Goal: Information Seeking & Learning: Learn about a topic

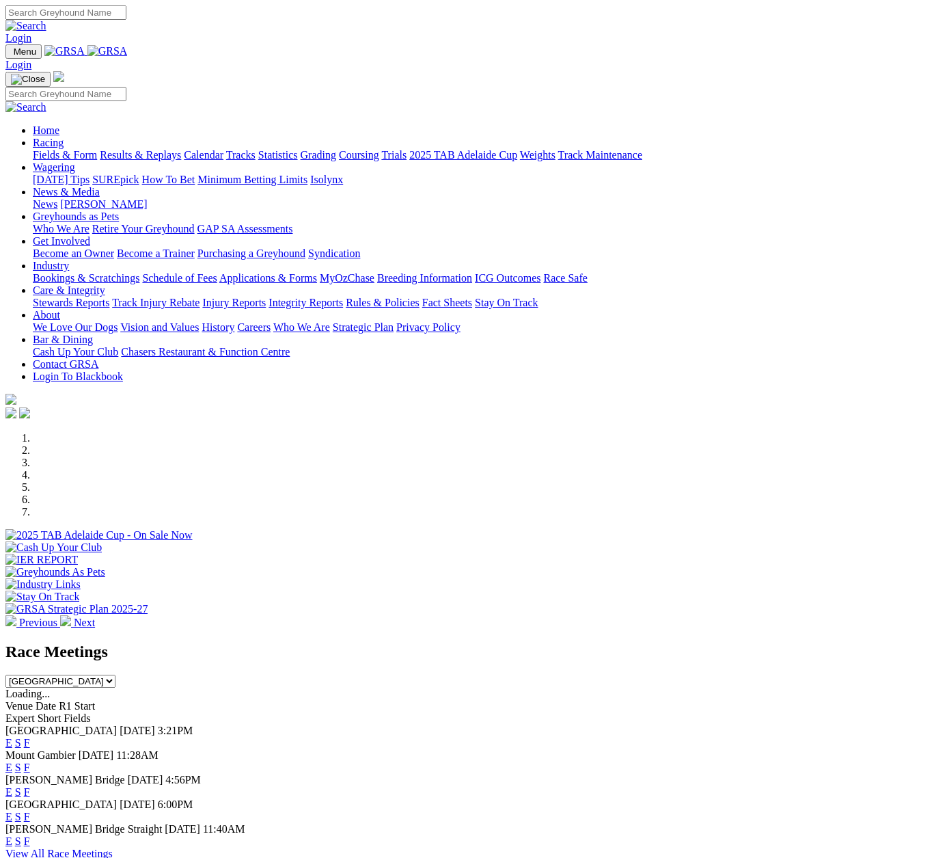
click at [145, 149] on link "Results & Replays" at bounding box center [140, 155] width 81 height 12
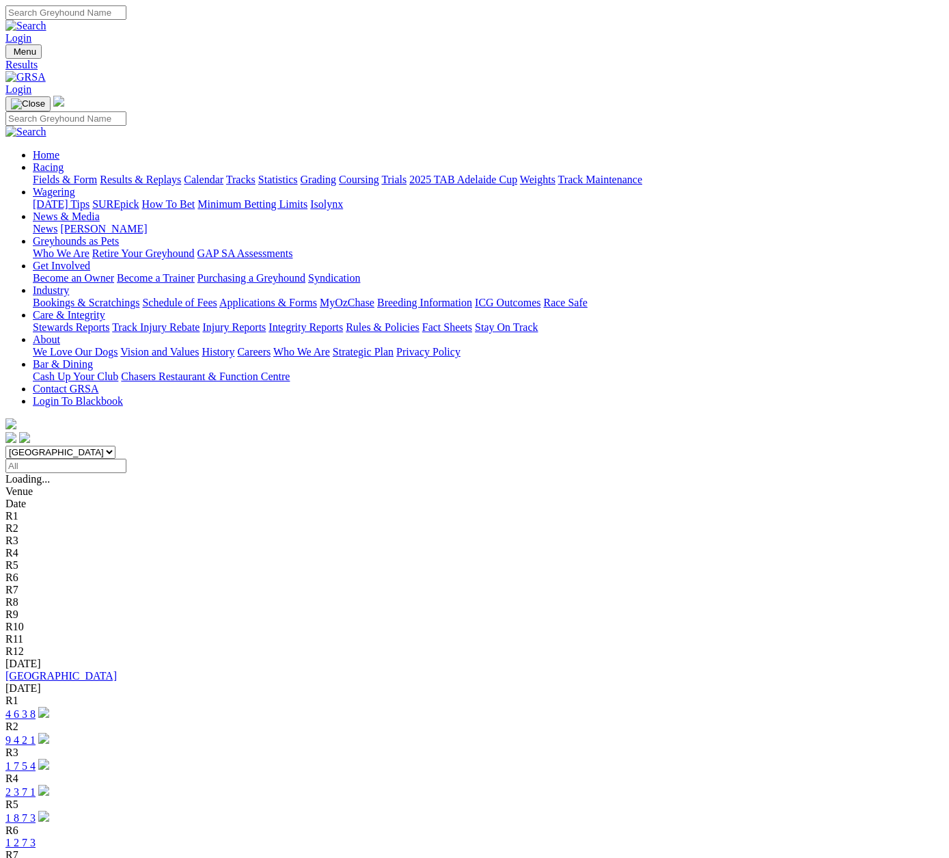
click at [36, 812] on link "1 8 7 3" at bounding box center [20, 818] width 30 height 12
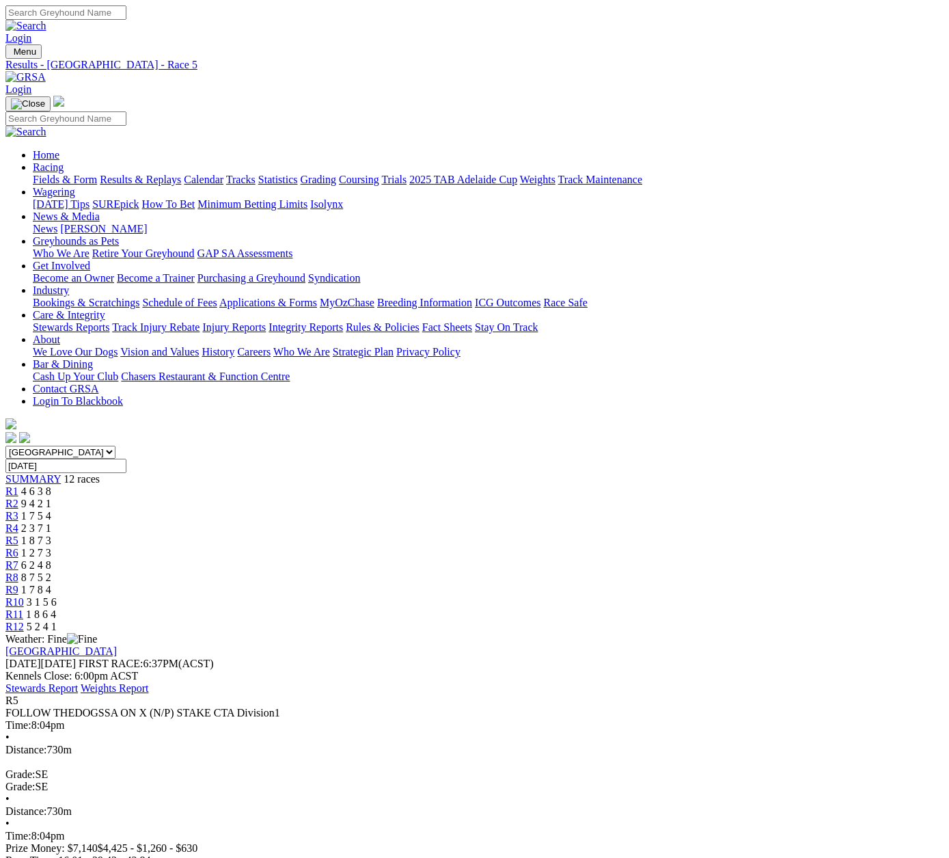
click at [18, 547] on span "R6" at bounding box center [11, 553] width 13 height 12
click at [18, 559] on span "R7" at bounding box center [11, 565] width 13 height 12
click at [18, 571] on span "R8" at bounding box center [11, 577] width 13 height 12
click at [18, 584] on span "R9" at bounding box center [11, 590] width 13 height 12
click at [24, 596] on span "R10" at bounding box center [14, 602] width 18 height 12
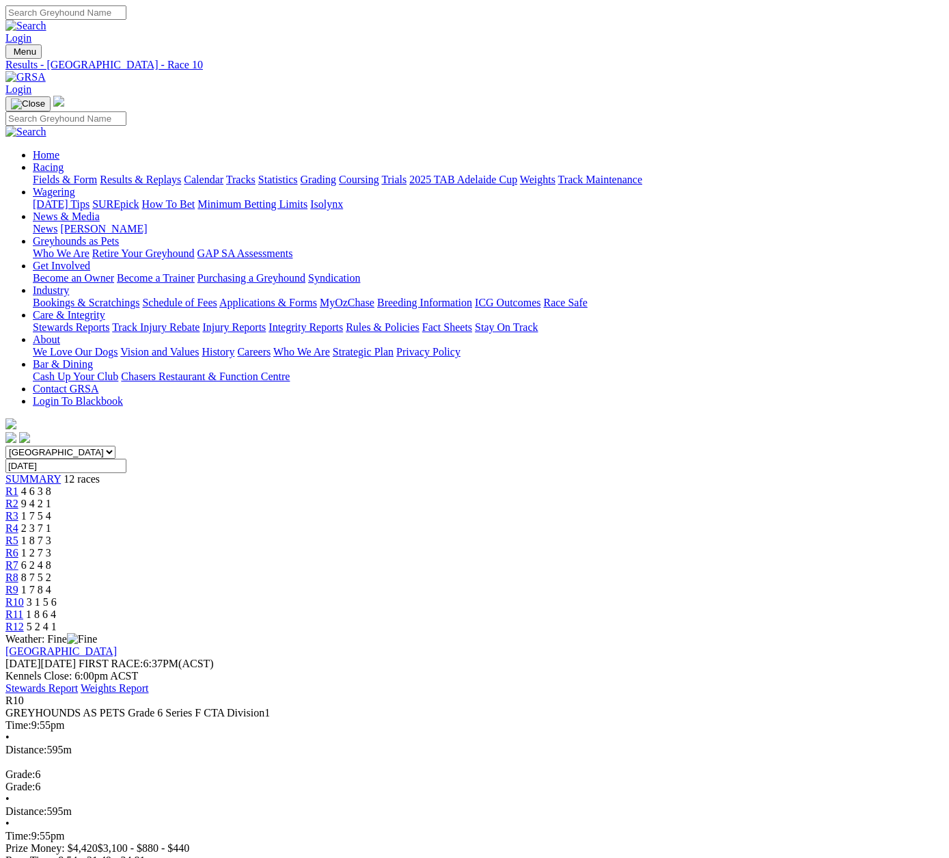
click at [23, 608] on span "R11" at bounding box center [14, 614] width 18 height 12
click at [24, 620] on span "R12" at bounding box center [14, 626] width 18 height 12
click at [43, 174] on link "Fields & Form" at bounding box center [65, 180] width 64 height 12
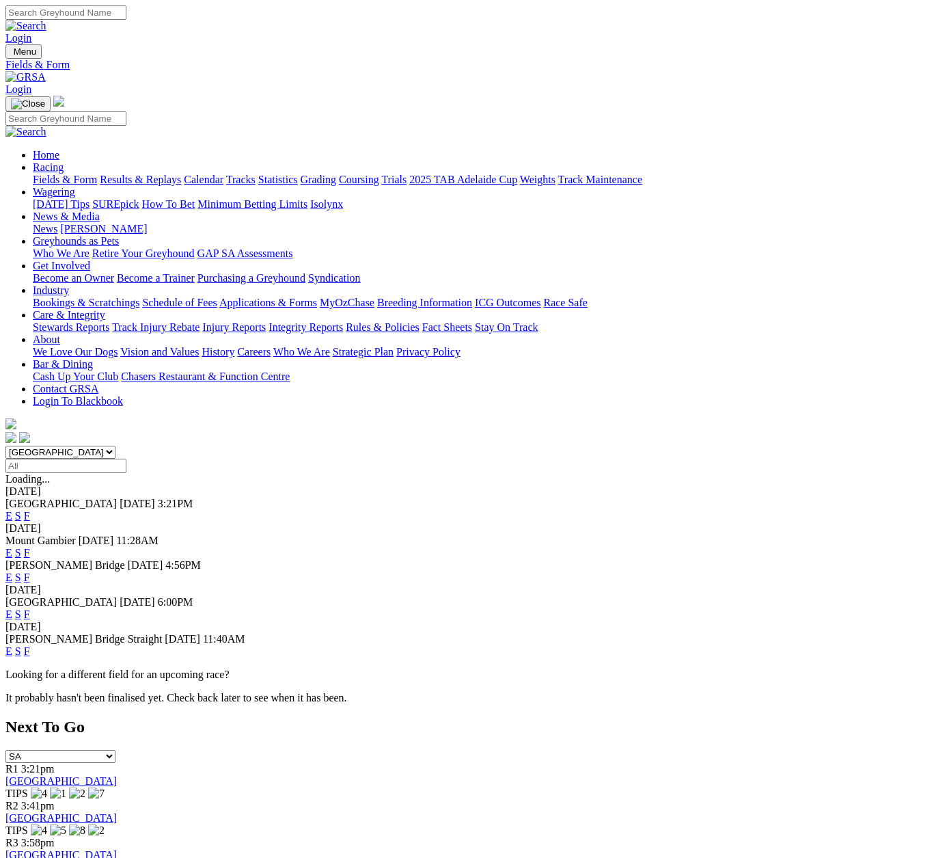
click at [12, 608] on link "E" at bounding box center [8, 614] width 7 height 12
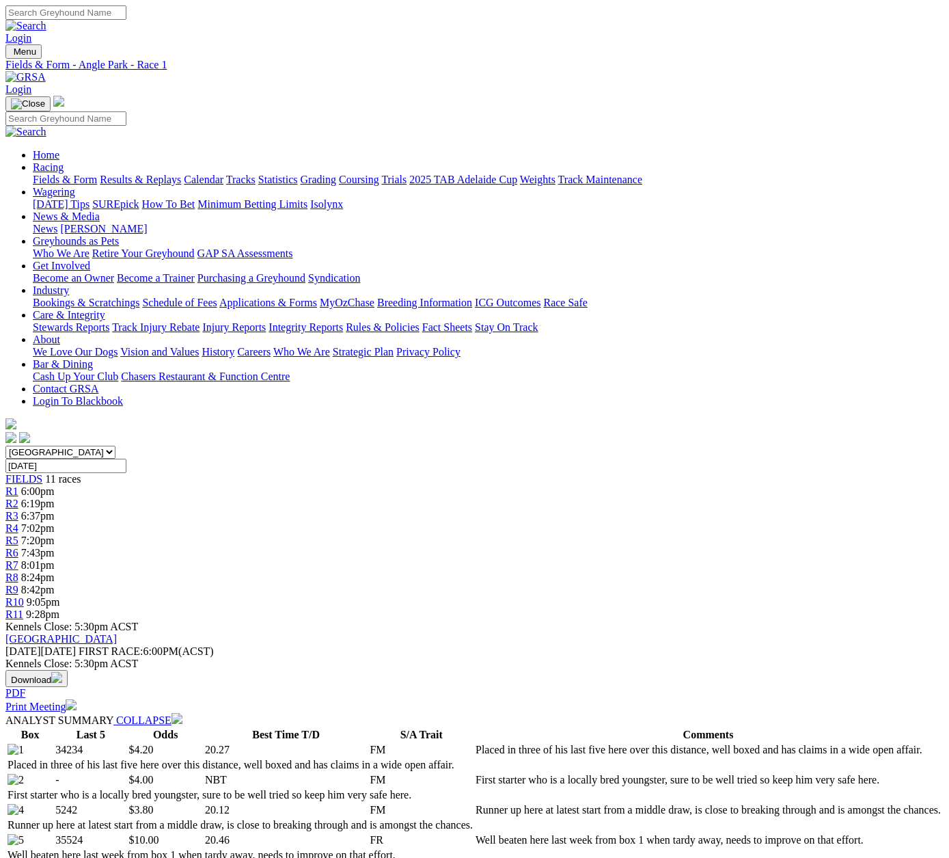
click at [18, 547] on span "R6" at bounding box center [11, 553] width 13 height 12
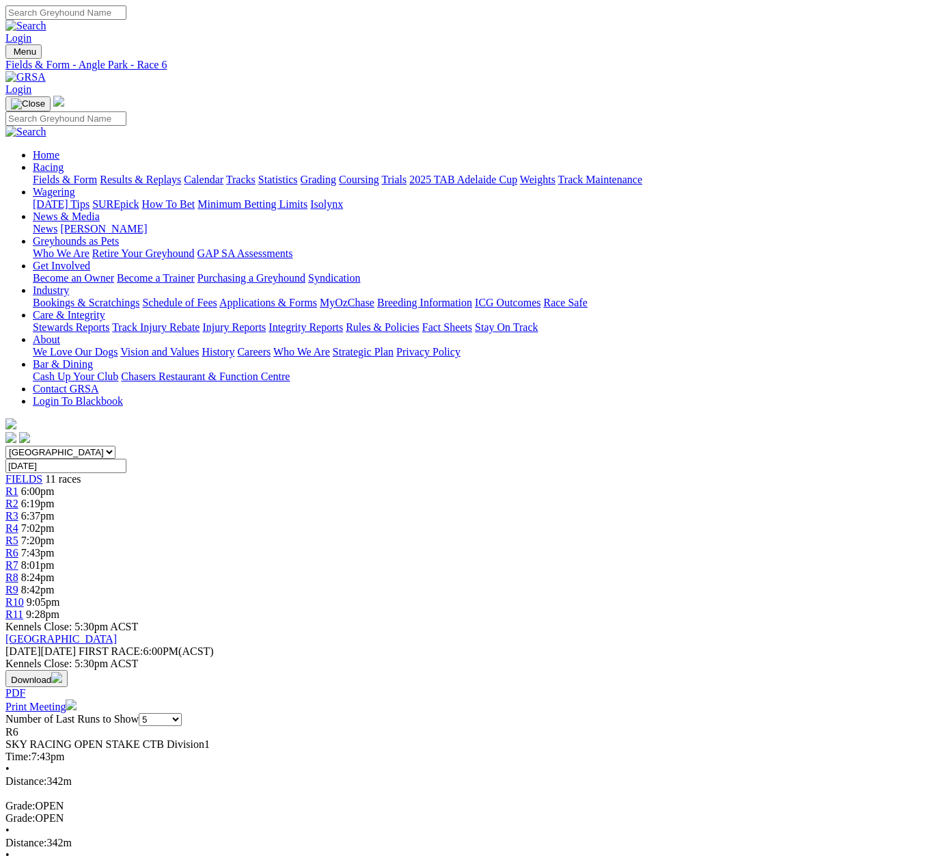
click at [18, 534] on span "R5" at bounding box center [11, 540] width 13 height 12
click at [18, 522] on span "R4" at bounding box center [11, 528] width 13 height 12
click at [18, 510] on span "R3" at bounding box center [11, 516] width 13 height 12
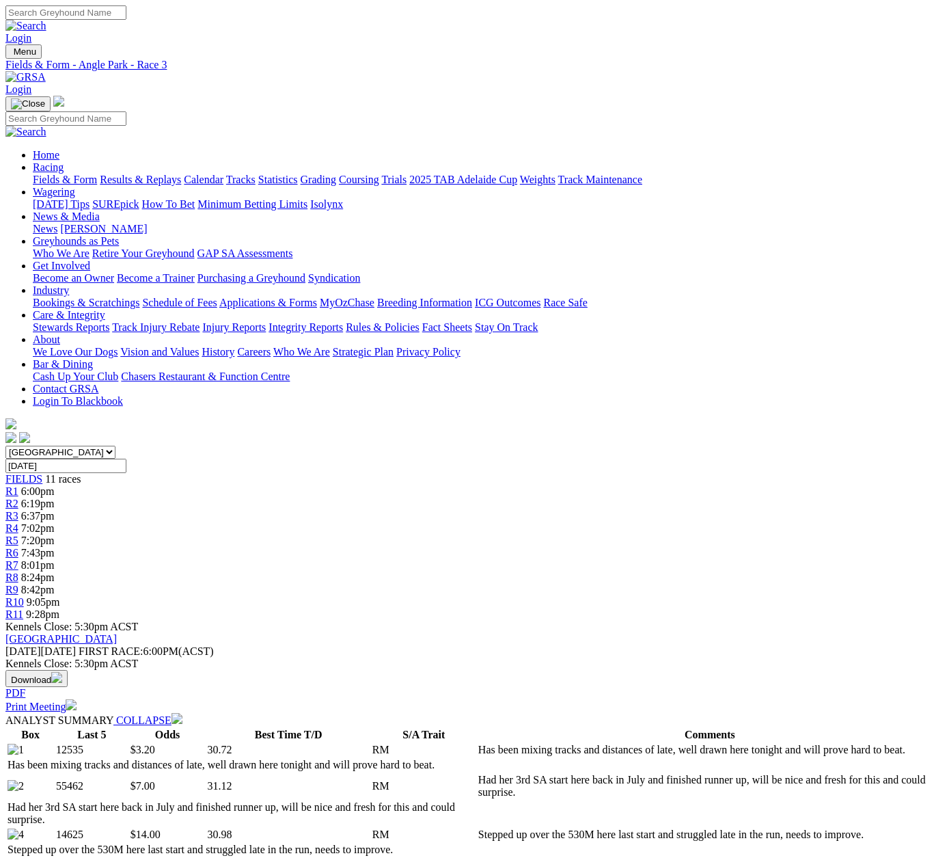
click at [18, 522] on span "R4" at bounding box center [11, 528] width 13 height 12
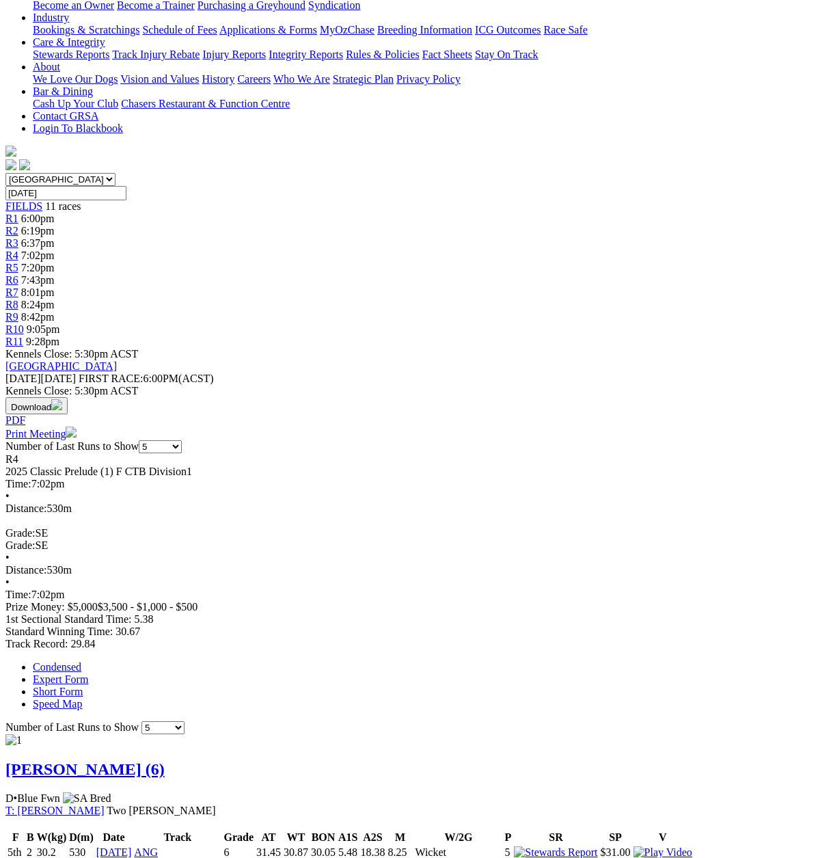
scroll to position [273, 0]
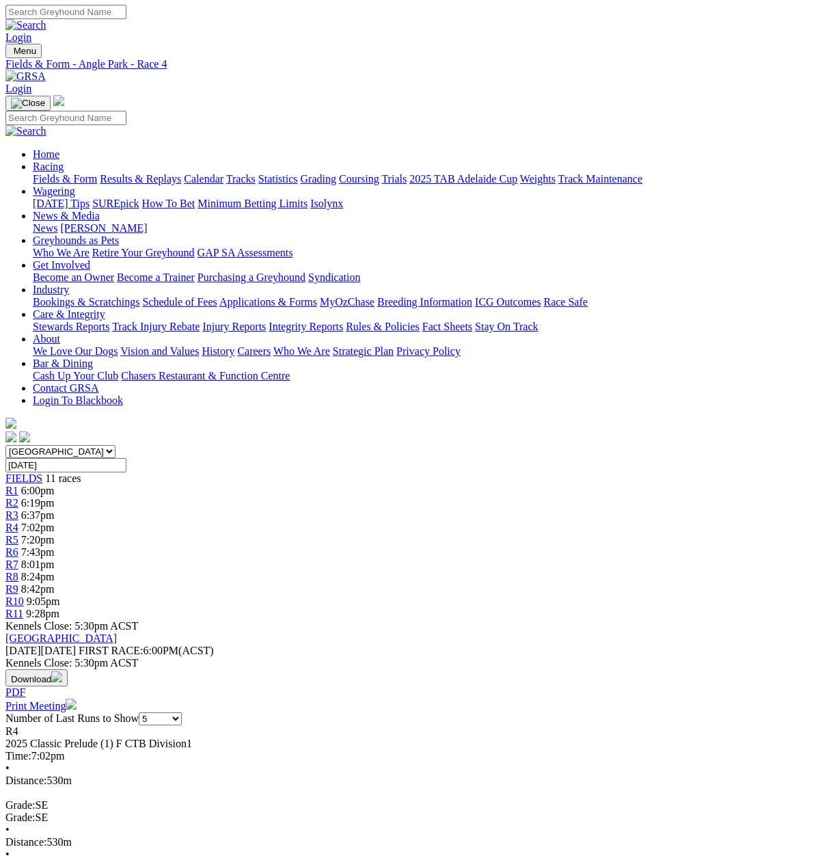
scroll to position [0, 0]
click at [18, 584] on span "R9" at bounding box center [11, 590] width 13 height 12
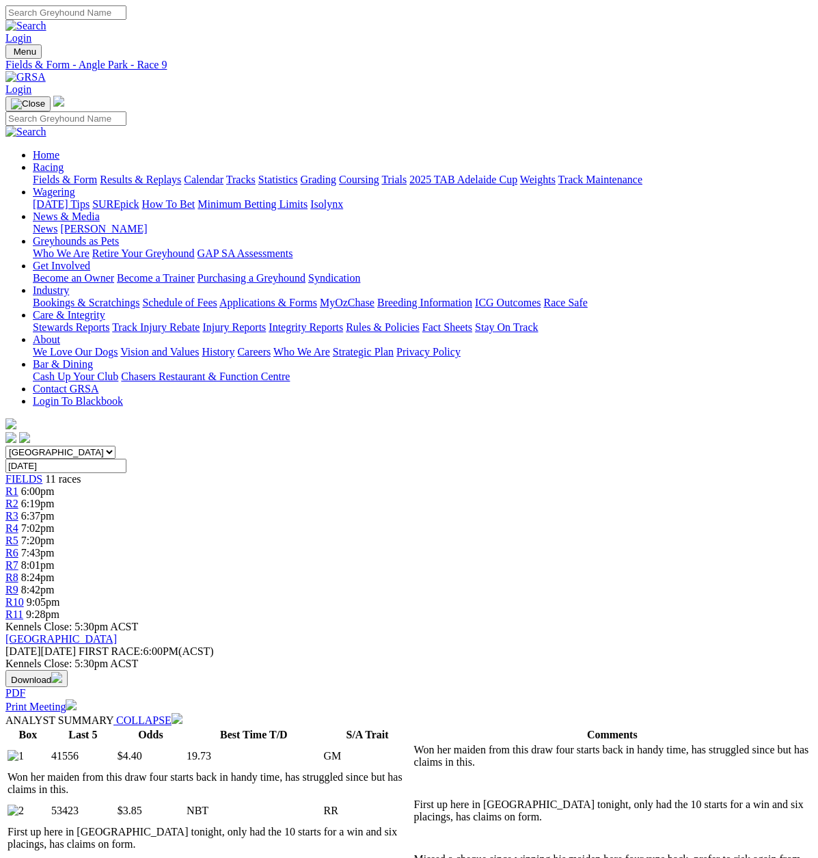
click at [18, 534] on span "R5" at bounding box center [11, 540] width 13 height 12
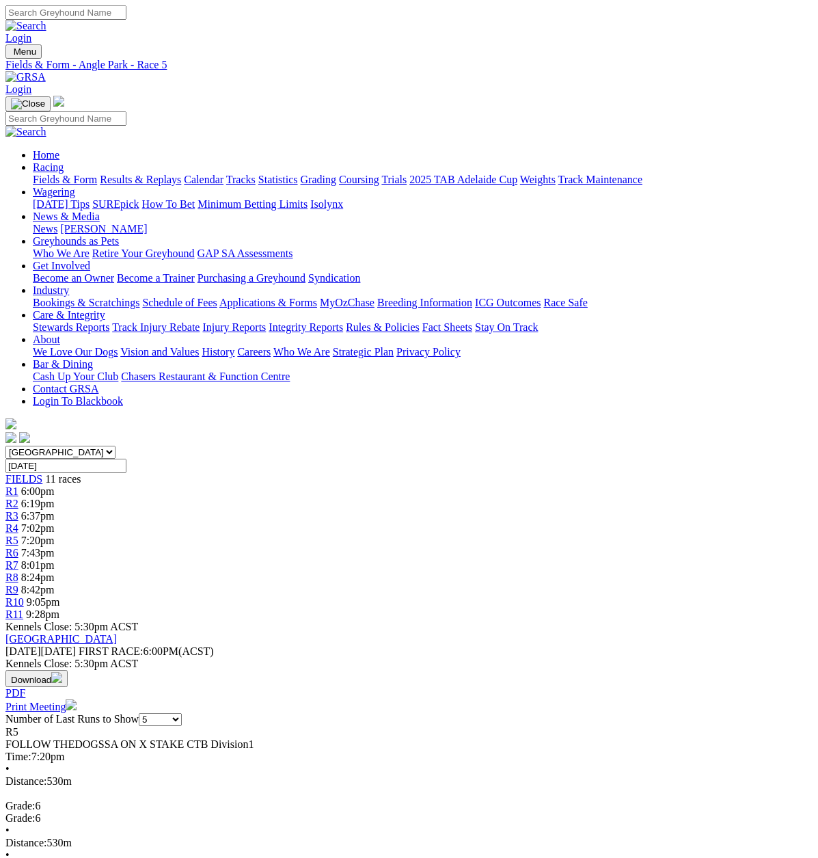
click at [18, 547] on span "R6" at bounding box center [11, 553] width 13 height 12
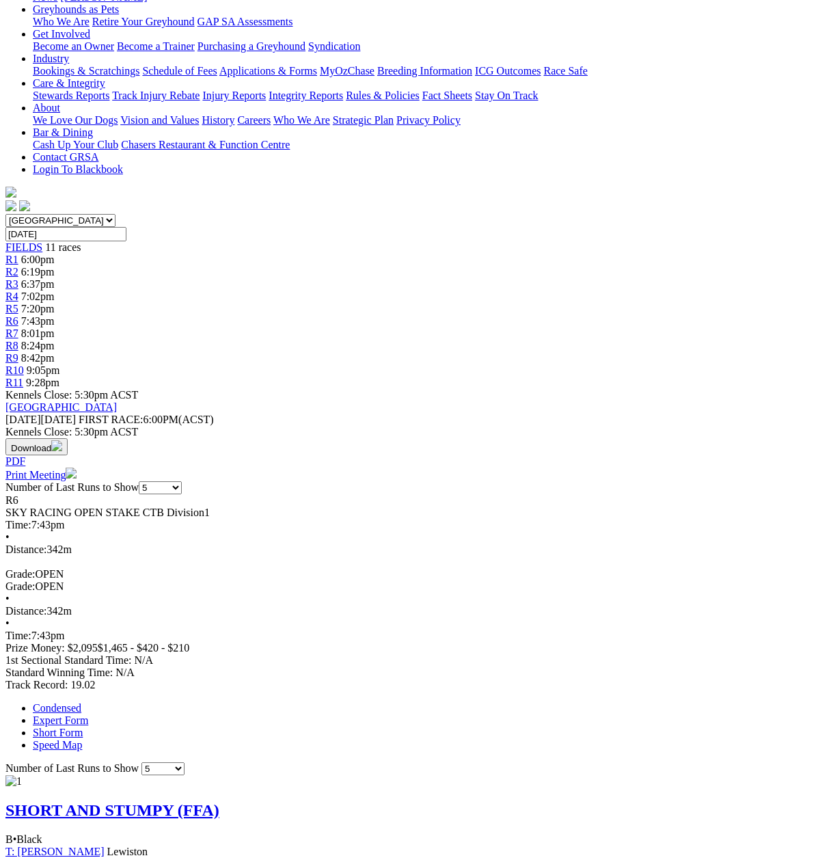
scroll to position [68, 0]
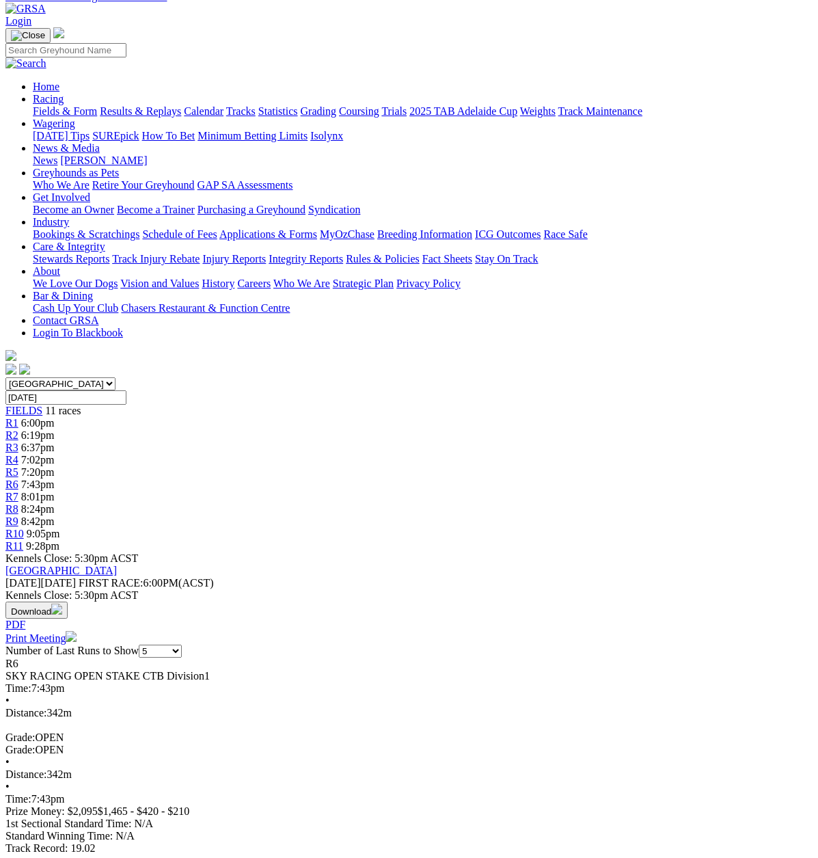
click at [18, 491] on span "R7" at bounding box center [11, 497] width 13 height 12
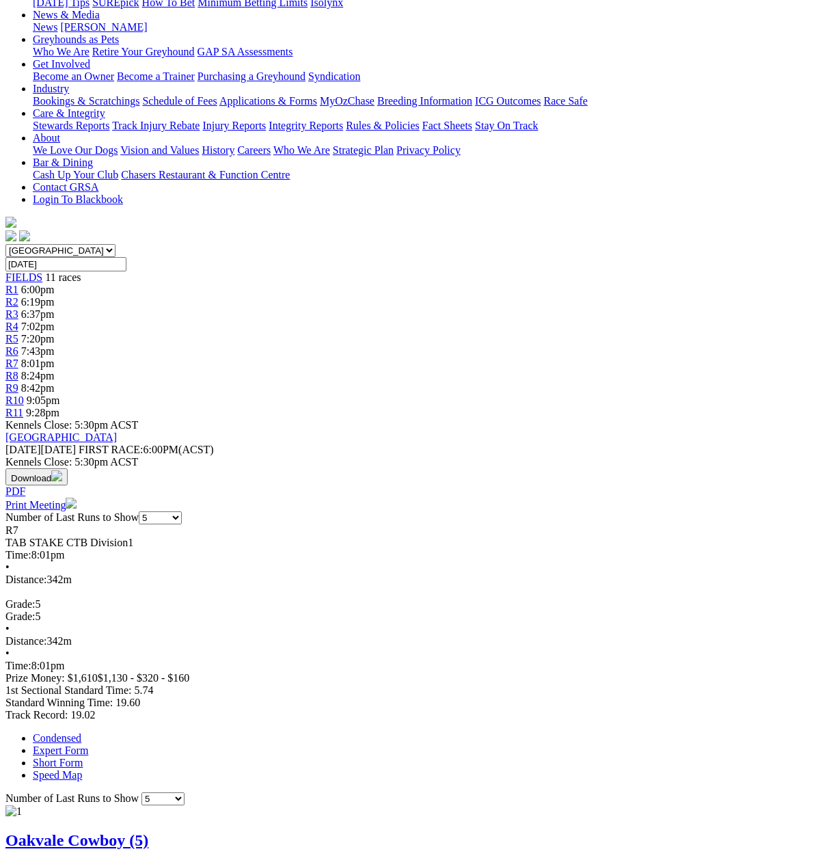
scroll to position [205, 0]
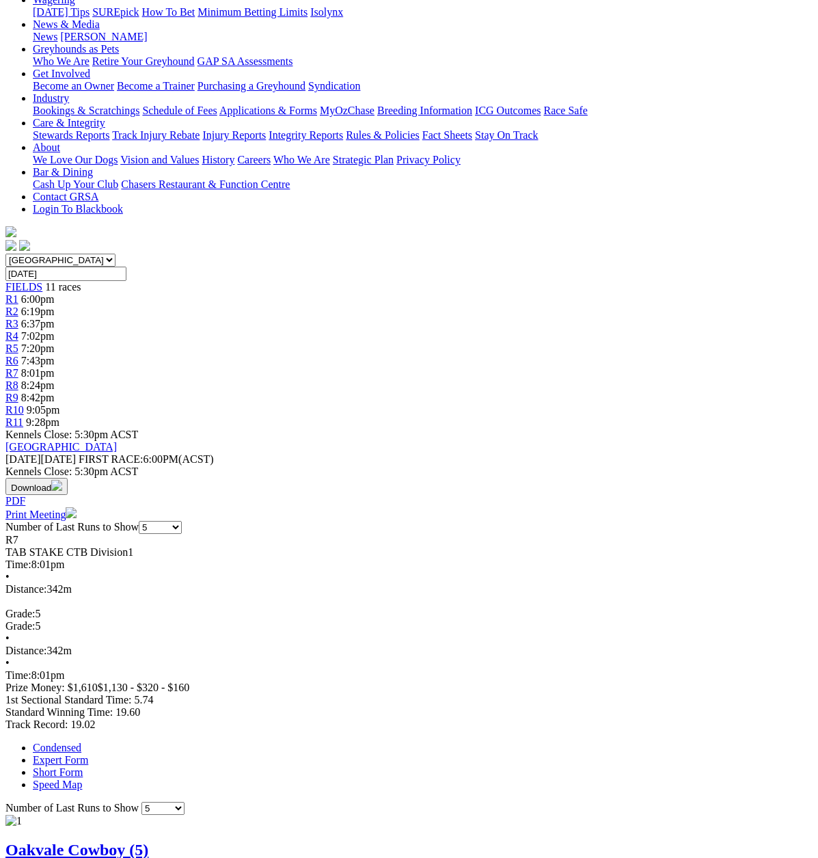
scroll to position [68, 0]
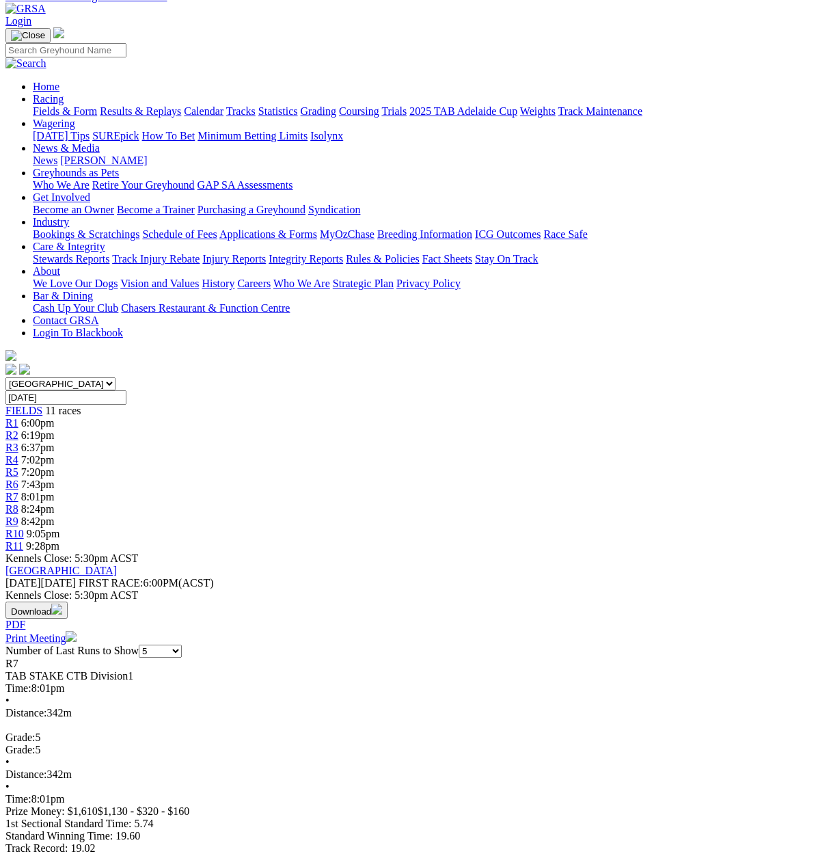
click at [18, 503] on link "R8" at bounding box center [11, 509] width 13 height 12
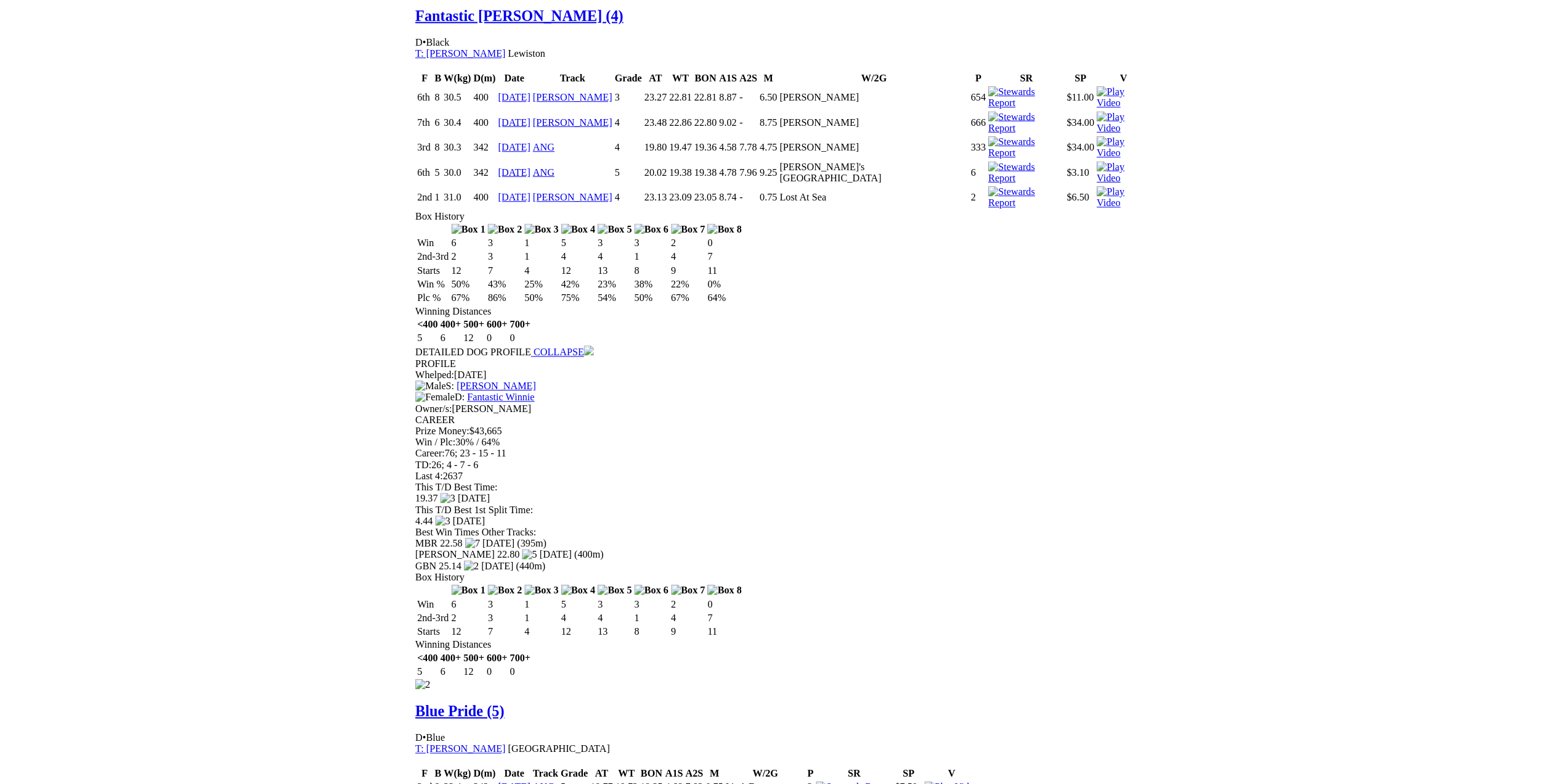
scroll to position [925, 0]
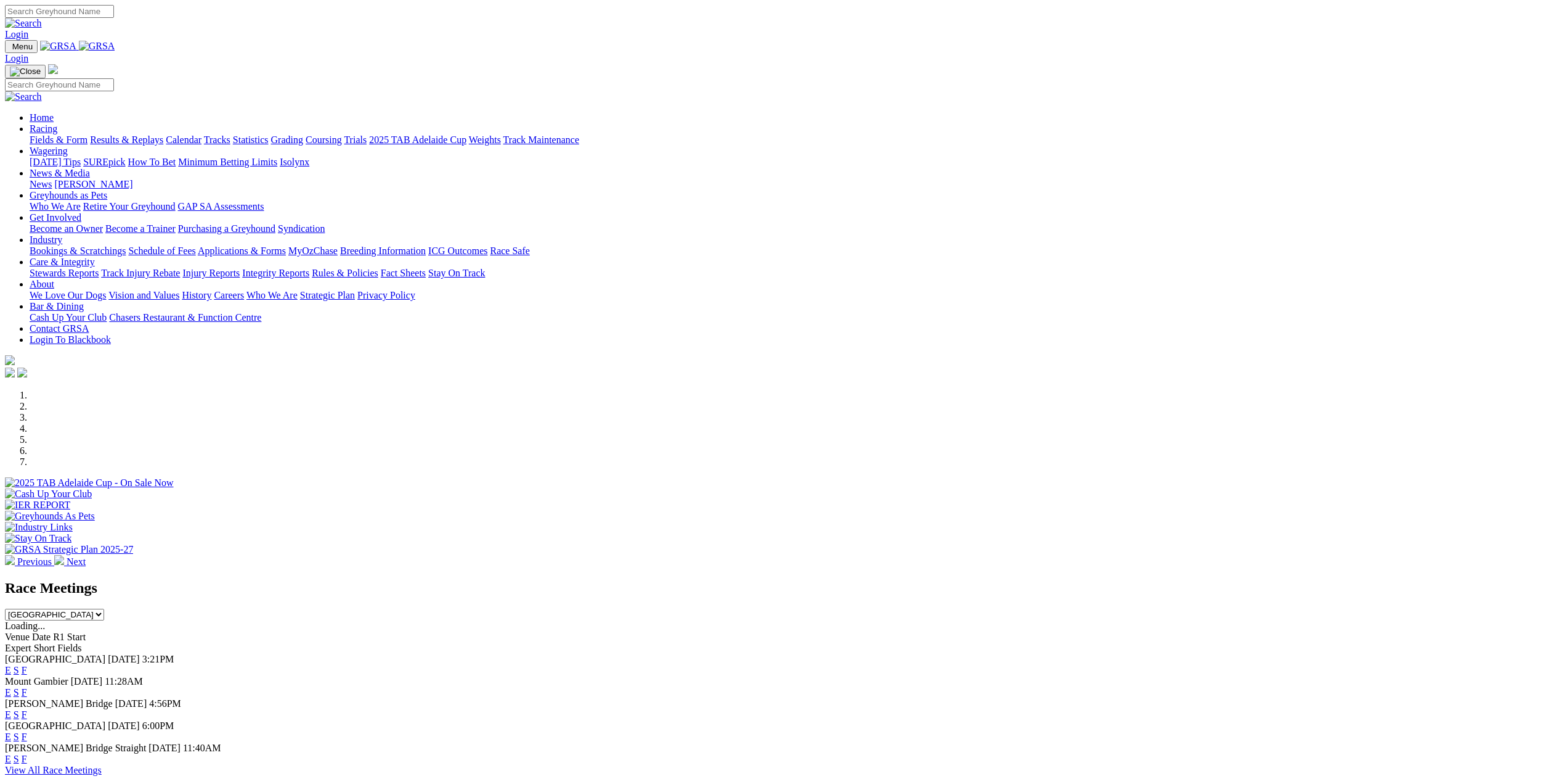
click at [58, 124] on link "Racing" at bounding box center [43, 129] width 28 height 11
click at [163, 134] on link "Results & Replays" at bounding box center [126, 140] width 73 height 11
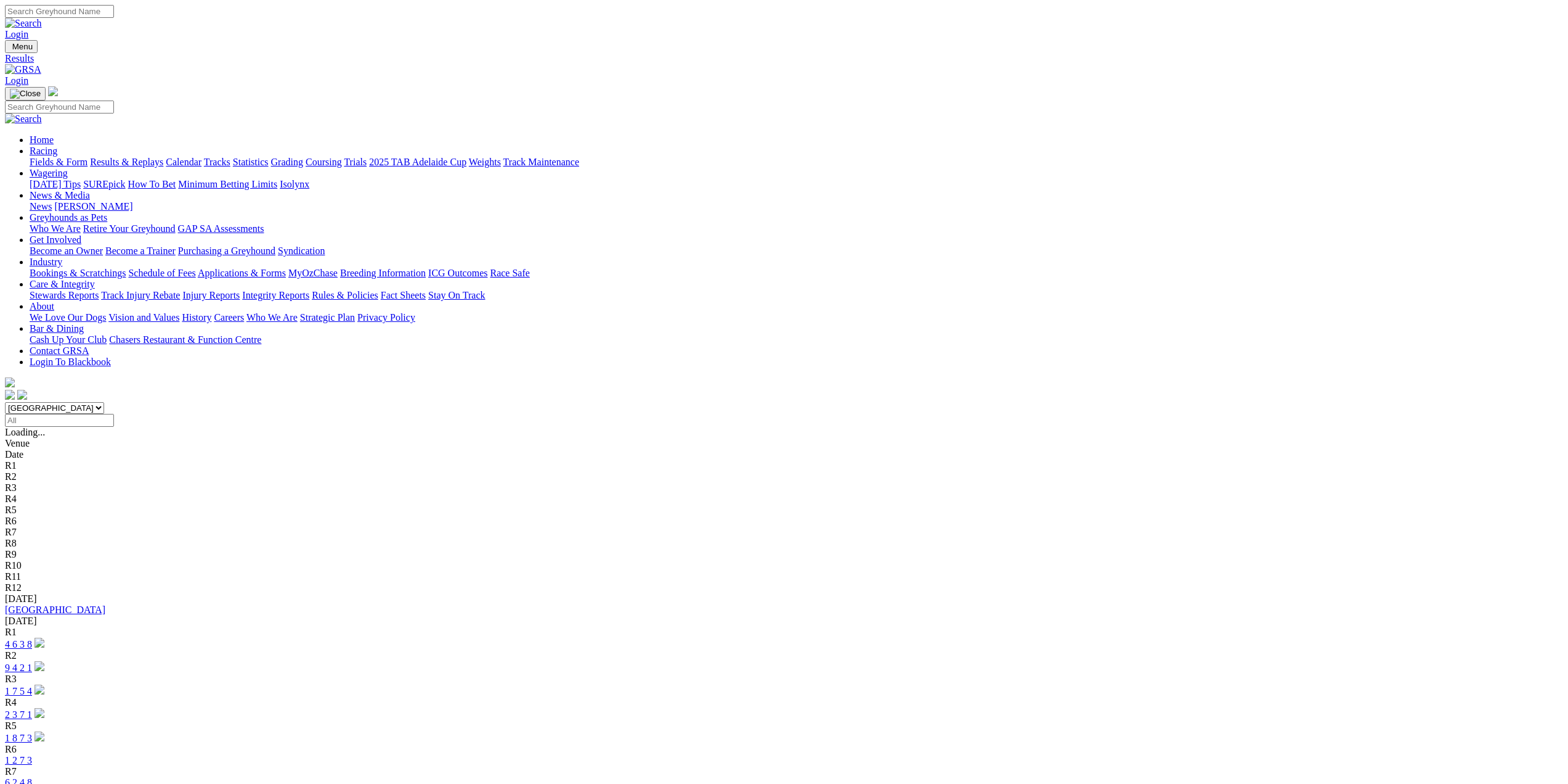
click at [32, 639] on link "4 6 3 8" at bounding box center [18, 644] width 27 height 11
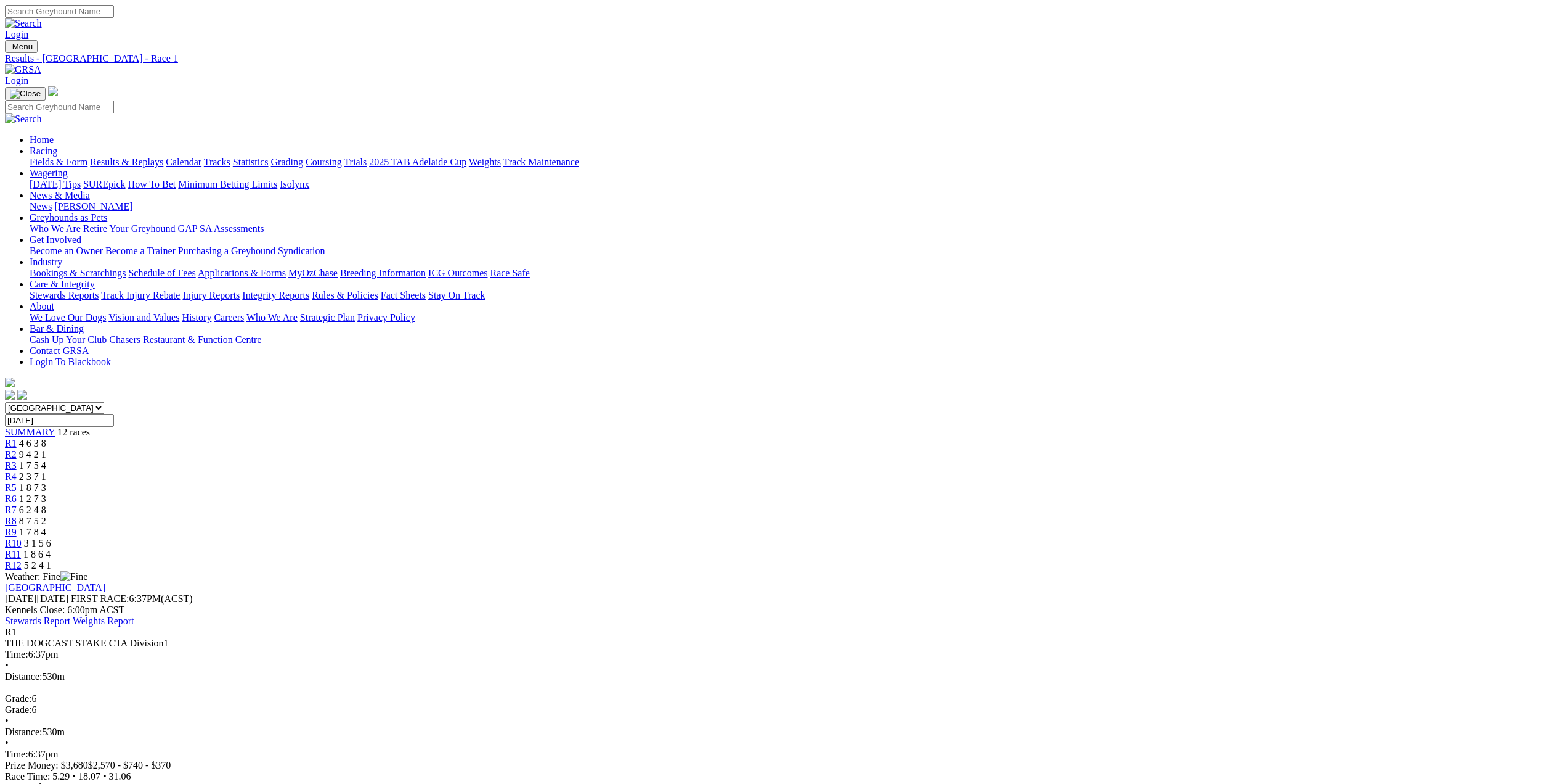
click at [16, 448] on span "R2" at bounding box center [10, 454] width 12 height 11
click at [16, 460] on span "R3" at bounding box center [10, 466] width 12 height 11
